Goal: Task Accomplishment & Management: Manage account settings

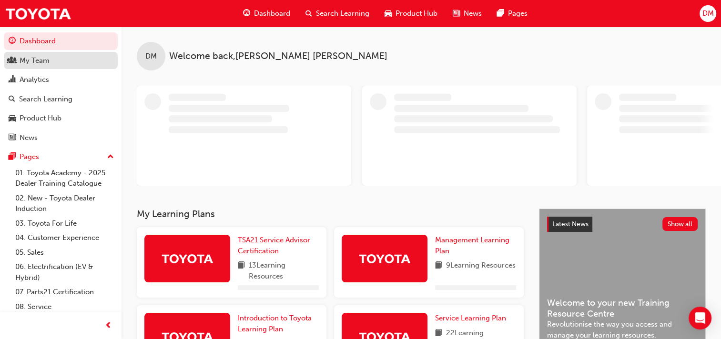
click at [39, 61] on div "My Team" at bounding box center [35, 60] width 30 height 11
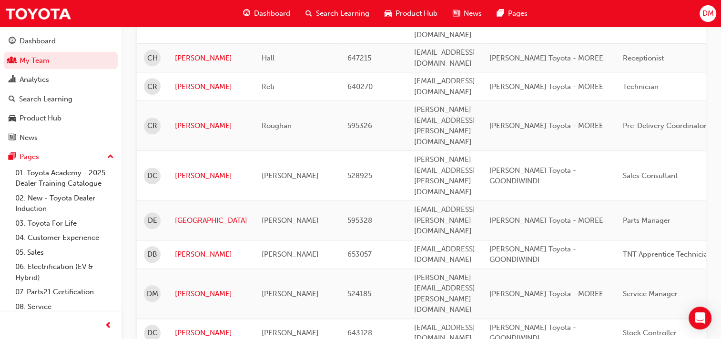
scroll to position [762, 0]
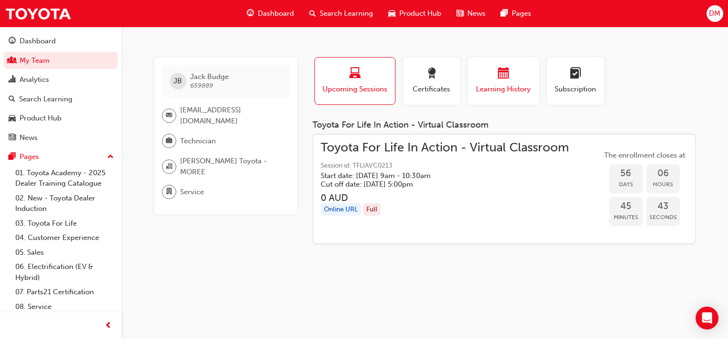
click at [499, 89] on span "Learning History" at bounding box center [503, 89] width 57 height 11
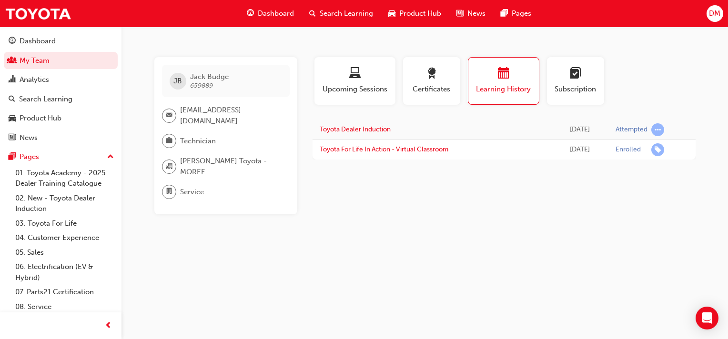
click at [496, 86] on span "Learning History" at bounding box center [504, 89] width 56 height 11
click at [503, 76] on span "calendar-icon" at bounding box center [503, 74] width 11 height 13
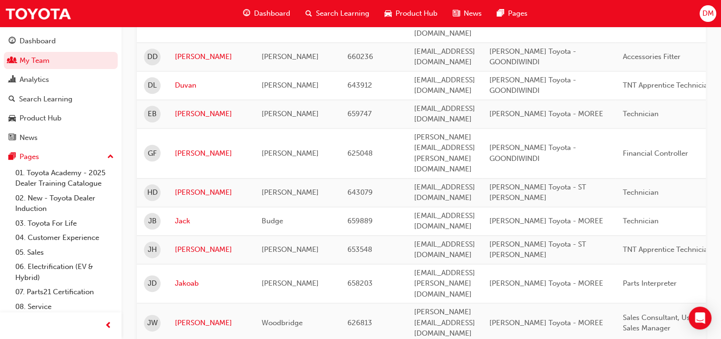
scroll to position [1144, 0]
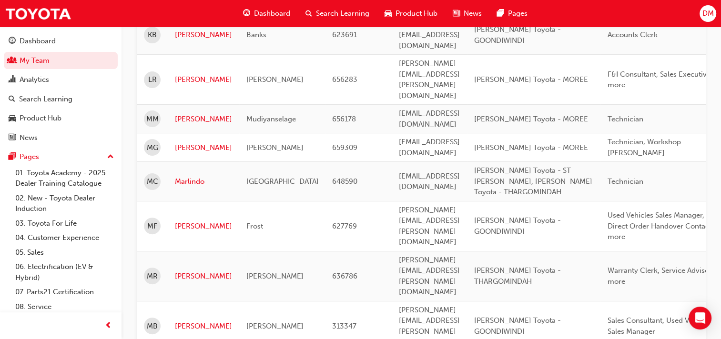
scroll to position [199, 0]
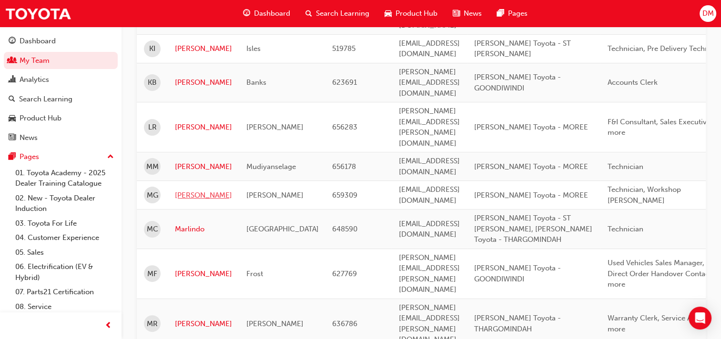
click at [182, 190] on link "[PERSON_NAME]" at bounding box center [203, 195] width 57 height 11
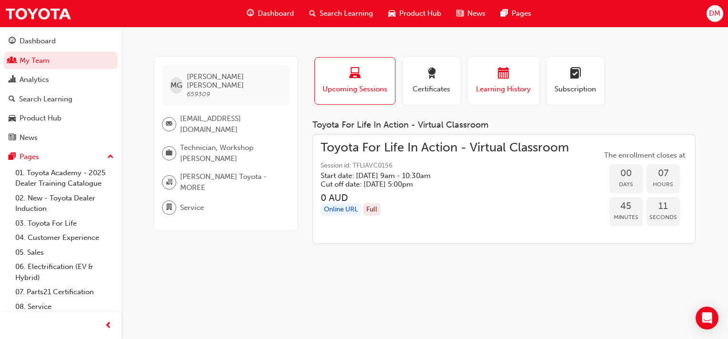
click at [506, 86] on span "Learning History" at bounding box center [503, 89] width 57 height 11
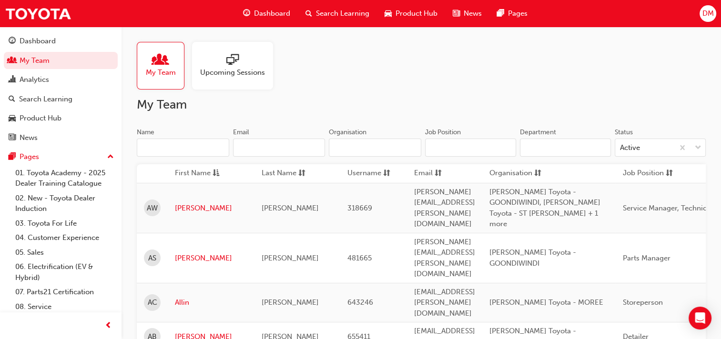
click at [236, 72] on span "Upcoming Sessions" at bounding box center [232, 72] width 65 height 11
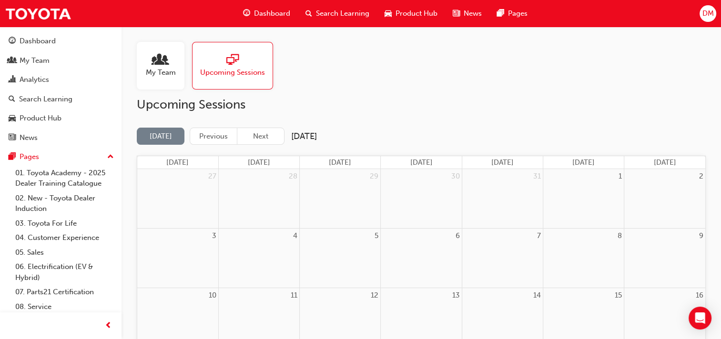
click at [156, 64] on span "people-icon" at bounding box center [160, 60] width 12 height 13
